Goal: Communication & Community: Answer question/provide support

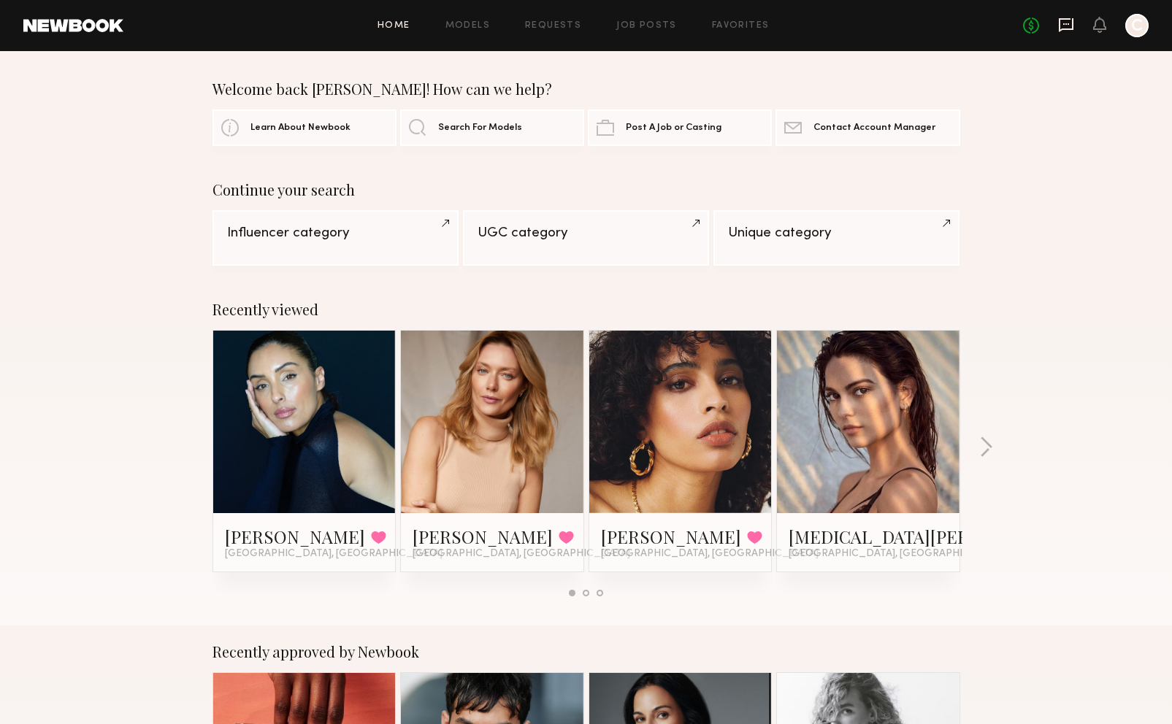
click at [1062, 32] on icon at bounding box center [1066, 25] width 16 height 16
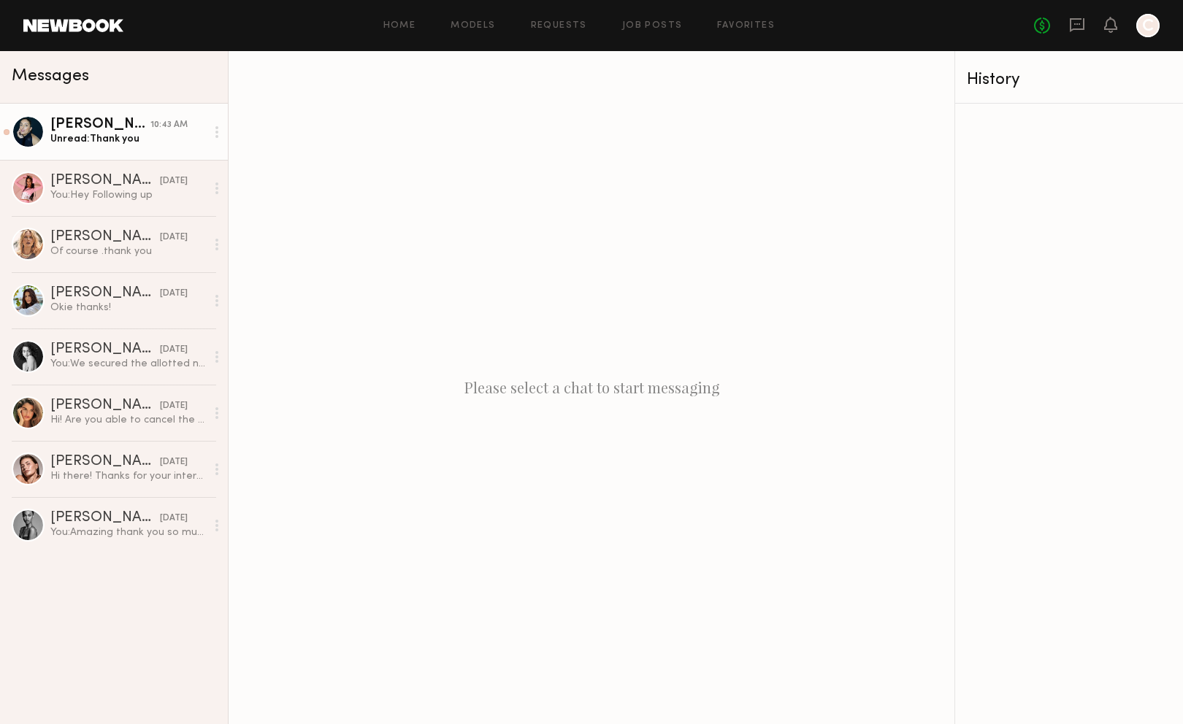
click at [141, 156] on link "Gloria E. 10:43 AM Unread: Thank you" at bounding box center [114, 132] width 228 height 56
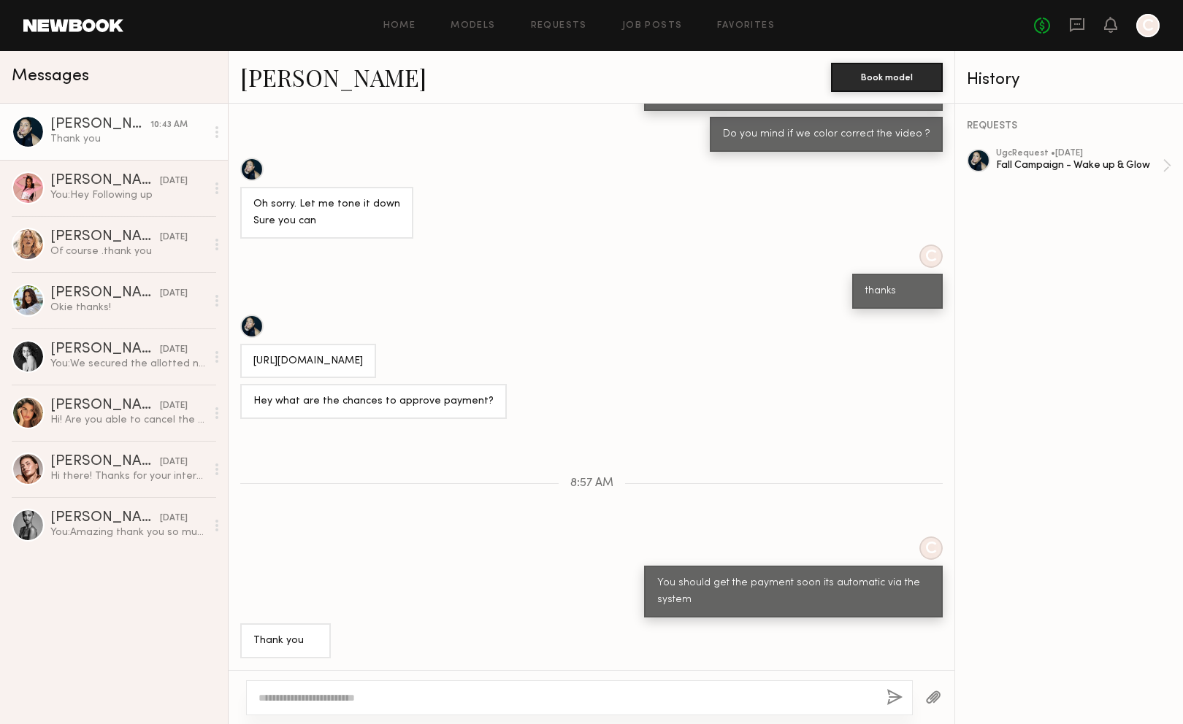
scroll to position [436, 0]
click at [131, 209] on link "Zohara E. yesterday You: Hey Following up" at bounding box center [114, 188] width 228 height 56
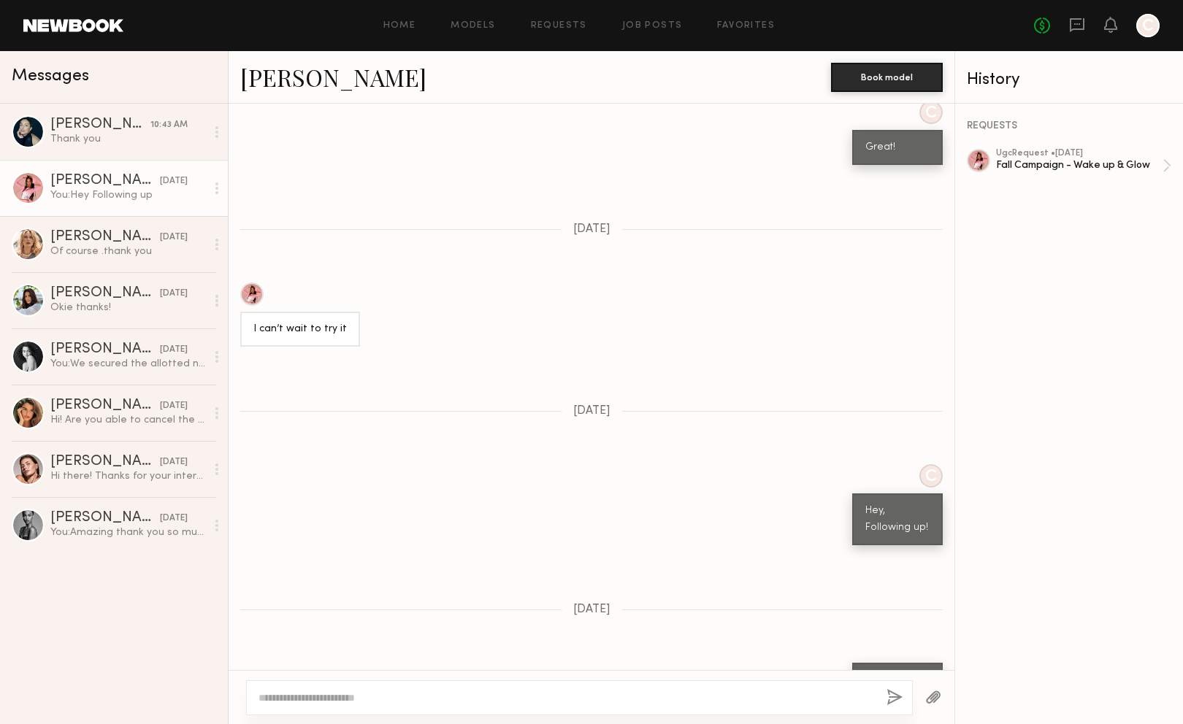
scroll to position [2524, 0]
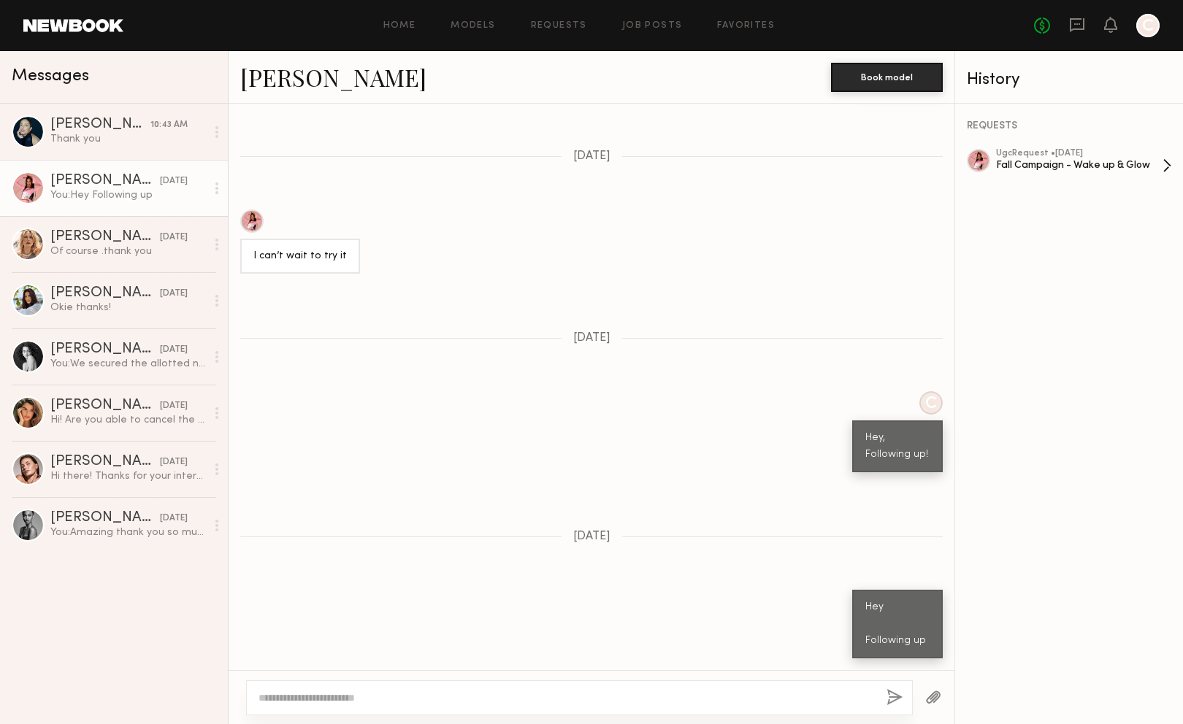
click at [1104, 168] on div "Fall Campaign - Wake up & Glow" at bounding box center [1079, 165] width 166 height 14
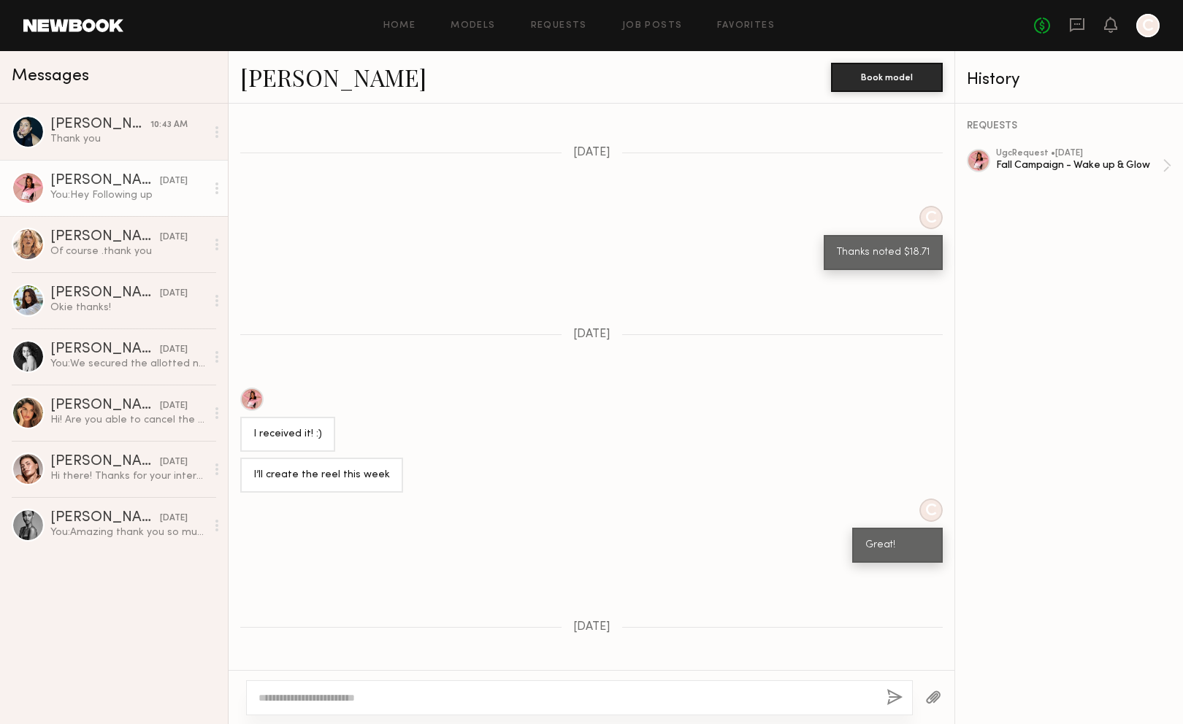
scroll to position [2012, 0]
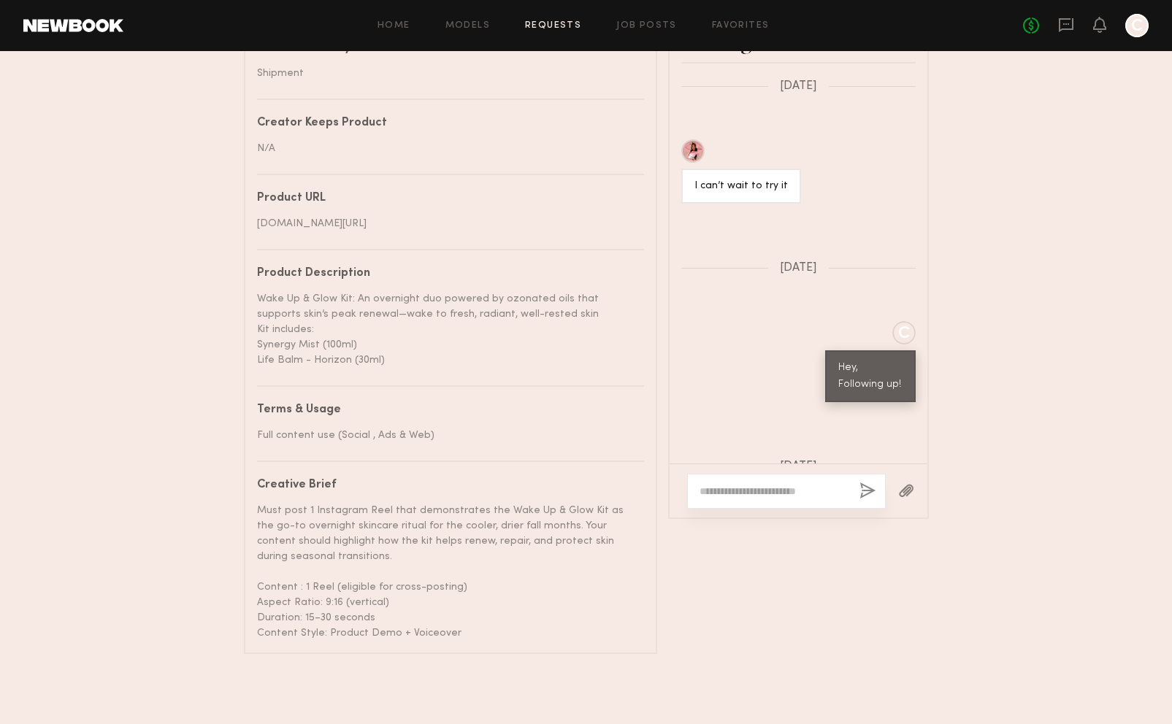
scroll to position [4118, 0]
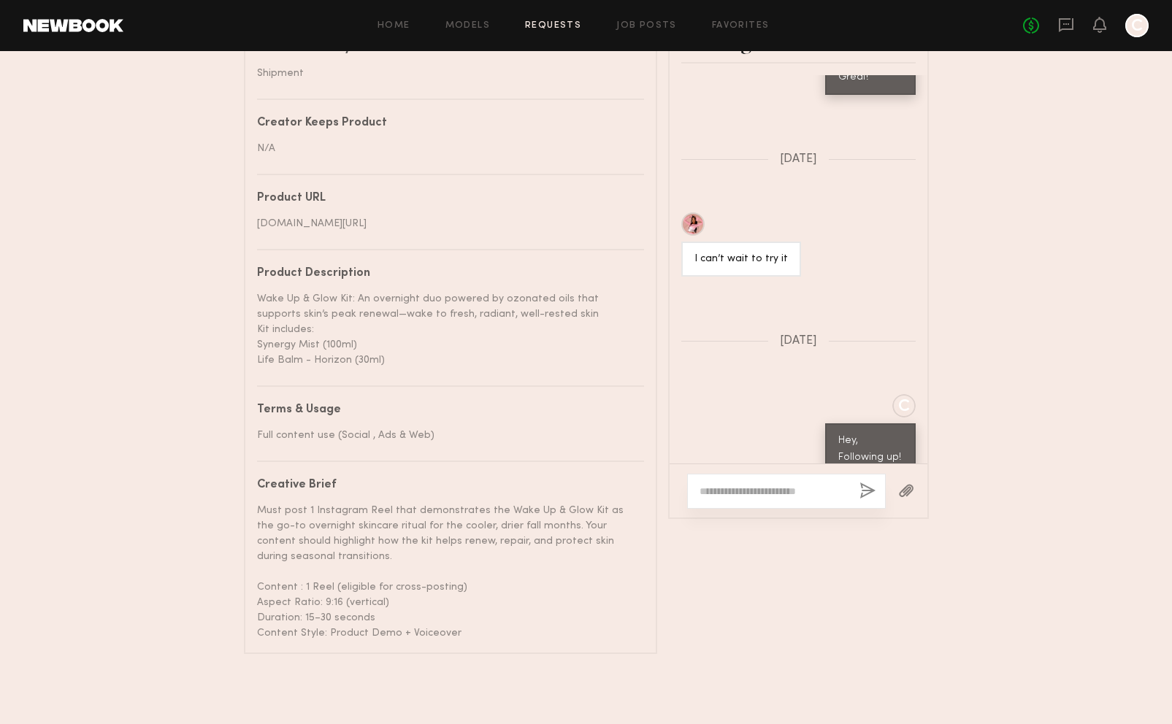
click at [544, 85] on div "Project name Fall Campaign - Wake up & Glow Brand name Subtle Bodies Campaign T…" at bounding box center [450, 176] width 387 height 930
